Goal: Task Accomplishment & Management: Manage account settings

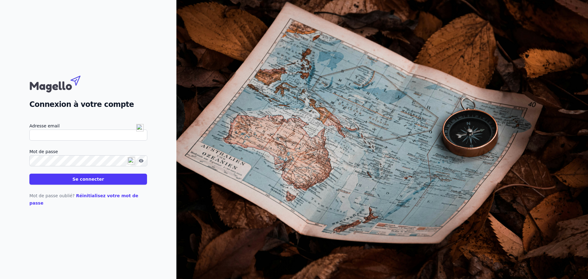
type input "[EMAIL_ADDRESS][DOMAIN_NAME]"
click at [91, 185] on button "Se connecter" at bounding box center [88, 179] width 118 height 11
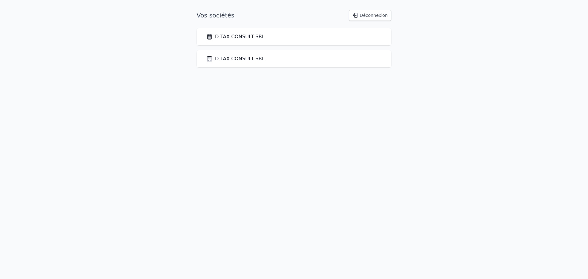
click at [247, 38] on link "D TAX CONSULT SRL" at bounding box center [235, 36] width 58 height 7
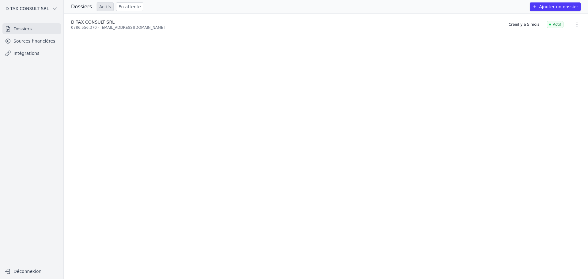
click at [39, 41] on link "Sources financières" at bounding box center [31, 41] width 58 height 11
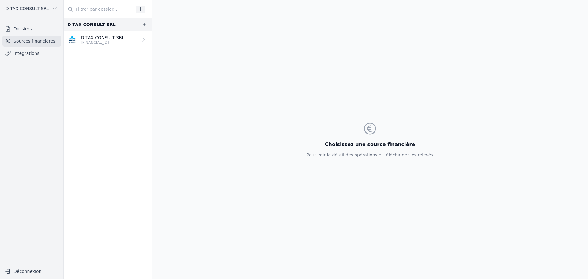
click at [35, 11] on span "D TAX CONSULT SRL" at bounding box center [27, 9] width 43 height 6
click at [30, 33] on span "D TAX CONSULT SRL" at bounding box center [38, 35] width 43 height 6
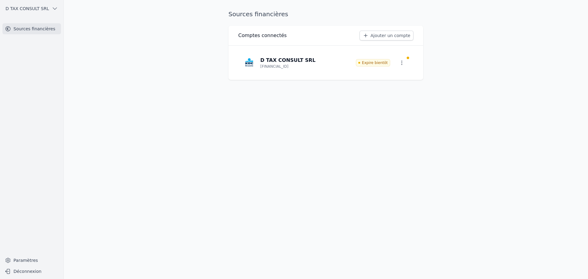
click at [403, 62] on icon "button" at bounding box center [402, 63] width 6 height 6
click at [402, 78] on span "Paramètres" at bounding box center [397, 77] width 25 height 6
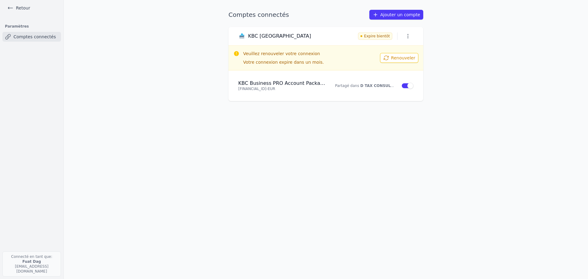
click at [396, 60] on button "Renouveler" at bounding box center [399, 58] width 38 height 10
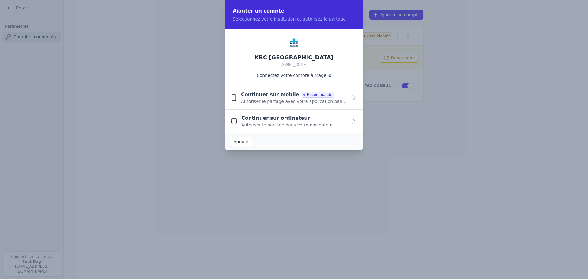
click at [333, 120] on div "Continuer sur ordinateur Autoriser le partage dans votre navigateur" at bounding box center [294, 121] width 107 height 13
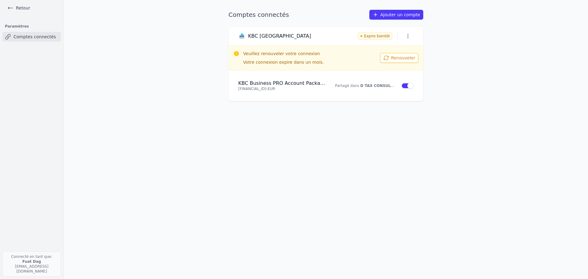
click at [401, 56] on button "Renouveler" at bounding box center [399, 58] width 38 height 10
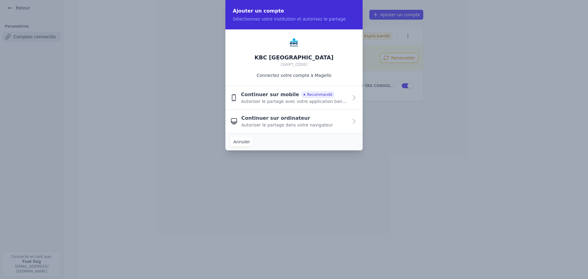
click at [264, 97] on span "Continuer sur mobile" at bounding box center [270, 94] width 58 height 7
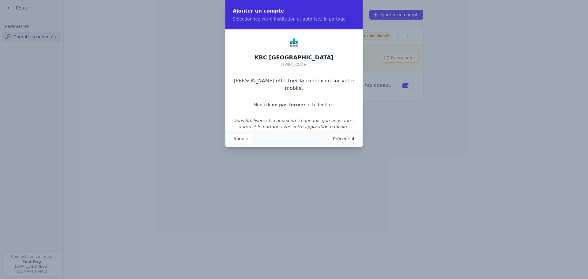
click at [339, 139] on button "Précedent" at bounding box center [344, 139] width 28 height 10
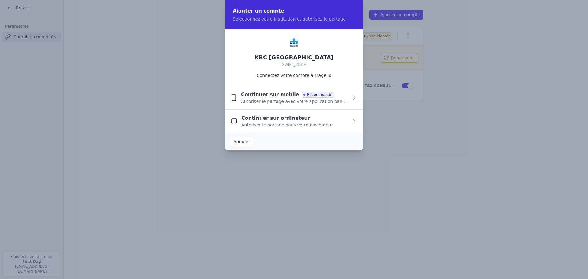
click at [333, 102] on span "Autoriser le partage avec votre application bancaire" at bounding box center [294, 101] width 107 height 6
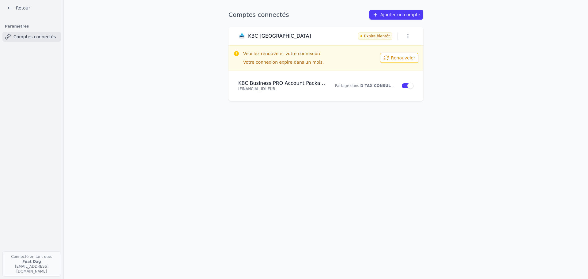
click at [406, 13] on link "Ajouter un compte" at bounding box center [396, 15] width 54 height 10
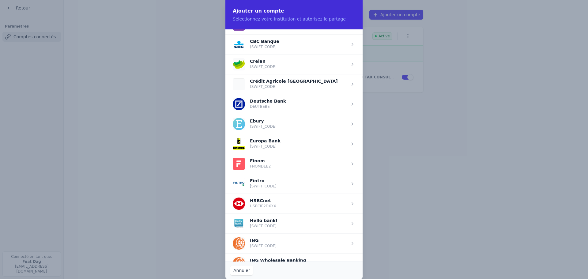
scroll to position [258, 0]
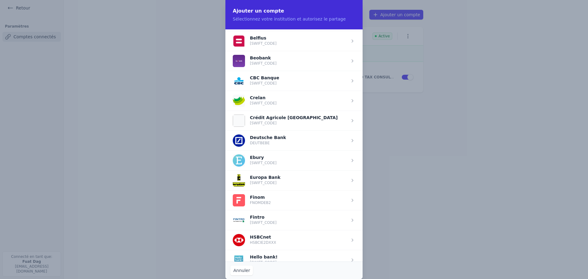
click at [272, 94] on span "button" at bounding box center [293, 101] width 137 height 20
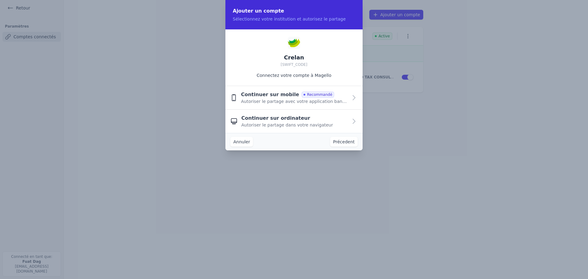
scroll to position [0, 0]
click at [286, 98] on span "Autoriser le partage avec votre application bancaire" at bounding box center [294, 101] width 107 height 6
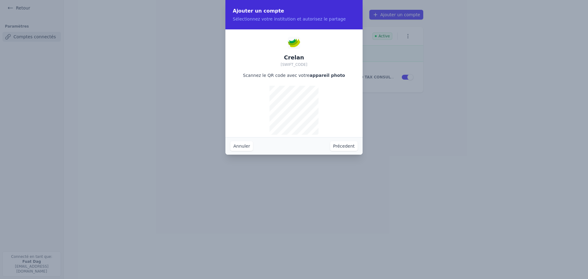
click at [339, 146] on button "Précedent" at bounding box center [344, 146] width 28 height 10
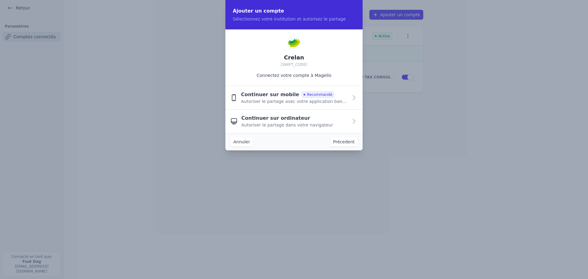
click at [303, 118] on div "Continuer sur ordinateur Autoriser le partage dans votre navigateur" at bounding box center [294, 121] width 107 height 13
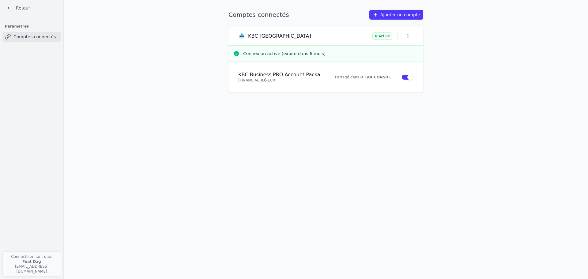
click at [379, 13] on icon at bounding box center [375, 15] width 6 height 6
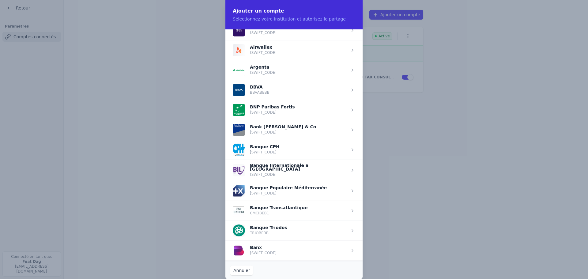
scroll to position [30, 0]
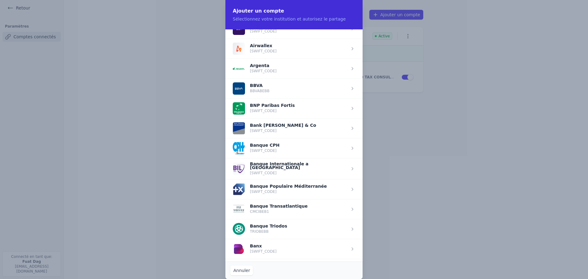
drag, startPoint x: 360, startPoint y: 84, endPoint x: 361, endPoint y: 106, distance: 22.4
click at [361, 106] on div "ABN AMRO Bank Commercial ABNABE2AXXX Aion Bank BMPBBEBBXXX Airwallex AIPTAU32 A…" at bounding box center [293, 145] width 137 height 232
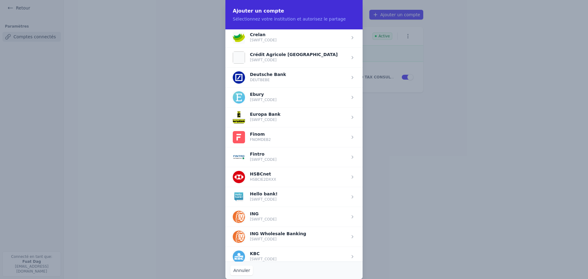
scroll to position [250, 0]
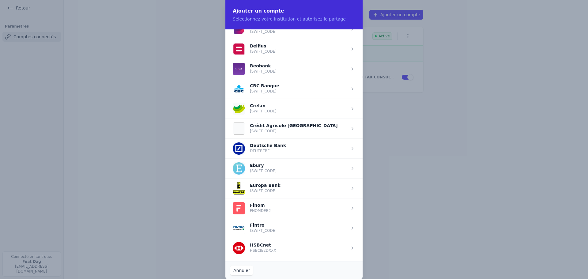
click at [259, 109] on span "button" at bounding box center [293, 109] width 137 height 20
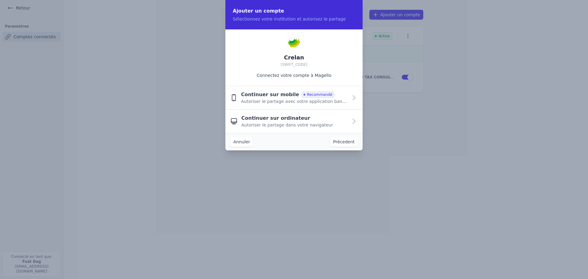
click at [260, 100] on span "Autoriser le partage avec votre application bancaire" at bounding box center [294, 101] width 107 height 6
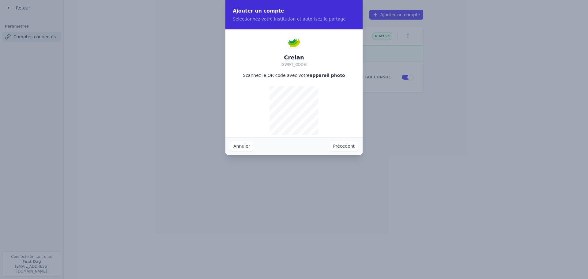
click at [347, 147] on button "Précedent" at bounding box center [344, 146] width 28 height 10
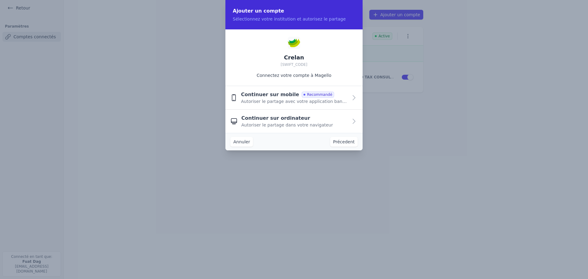
click at [285, 117] on span "Continuer sur ordinateur" at bounding box center [275, 118] width 69 height 7
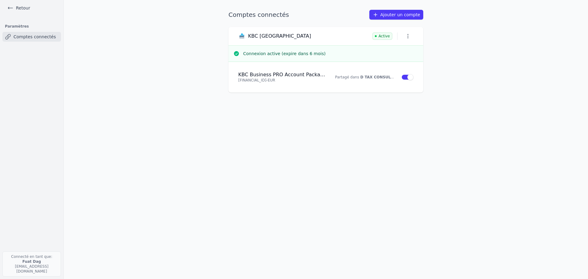
click at [23, 8] on link "Retour" at bounding box center [19, 8] width 28 height 9
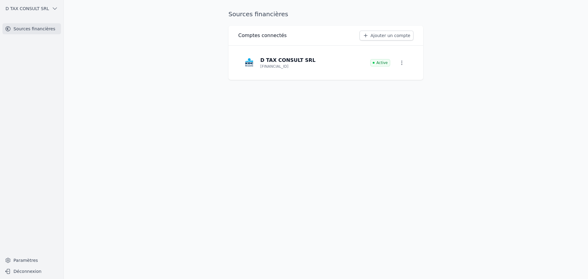
click at [39, 12] on button "D TAX CONSULT SRL" at bounding box center [31, 9] width 58 height 10
click at [41, 19] on span "D TAX CONSULT SRL" at bounding box center [38, 22] width 43 height 6
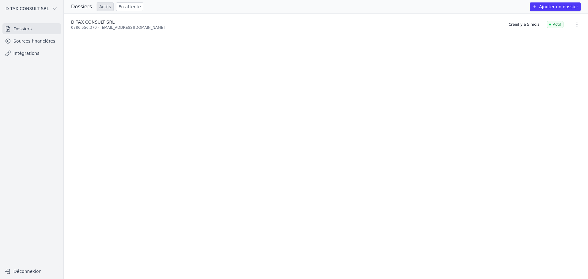
click at [38, 44] on link "Sources financières" at bounding box center [31, 41] width 58 height 11
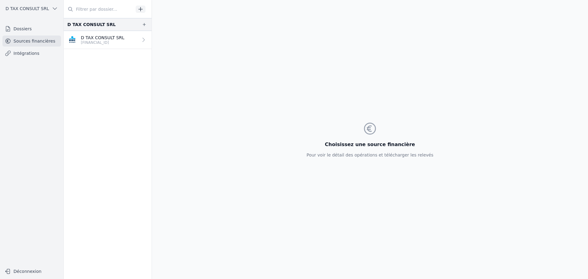
click at [115, 47] on link "D TAX CONSULT SRL [FINANCIAL_ID]" at bounding box center [108, 40] width 88 height 18
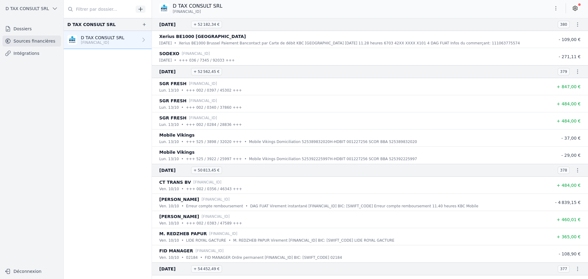
click at [576, 28] on button "button" at bounding box center [578, 24] width 12 height 12
click at [563, 39] on link "Télécharger le CODA" at bounding box center [558, 35] width 54 height 11
click at [576, 26] on icon "button" at bounding box center [578, 24] width 6 height 6
click at [568, 45] on link "Télécharger le PDF" at bounding box center [558, 46] width 54 height 11
click at [576, 73] on icon "button" at bounding box center [578, 72] width 6 height 6
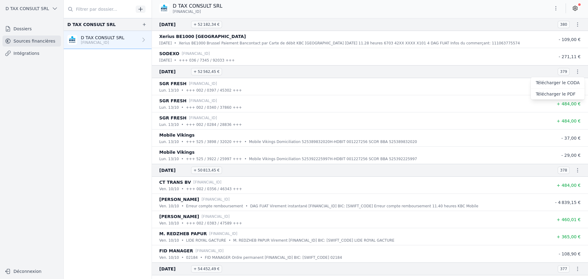
click at [568, 83] on link "Télécharger le CODA" at bounding box center [558, 82] width 54 height 11
click at [576, 73] on icon "button" at bounding box center [578, 72] width 6 height 6
click at [568, 93] on link "Télécharger le PDF" at bounding box center [558, 94] width 54 height 11
